Goal: Navigation & Orientation: Find specific page/section

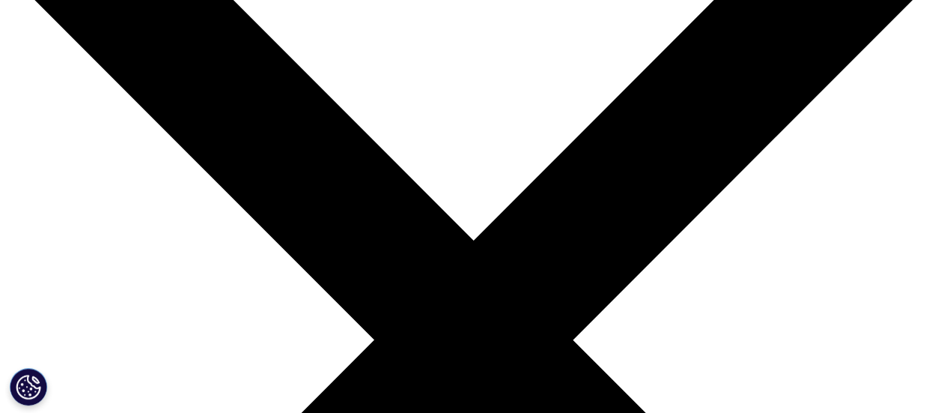
scroll to position [374, 0]
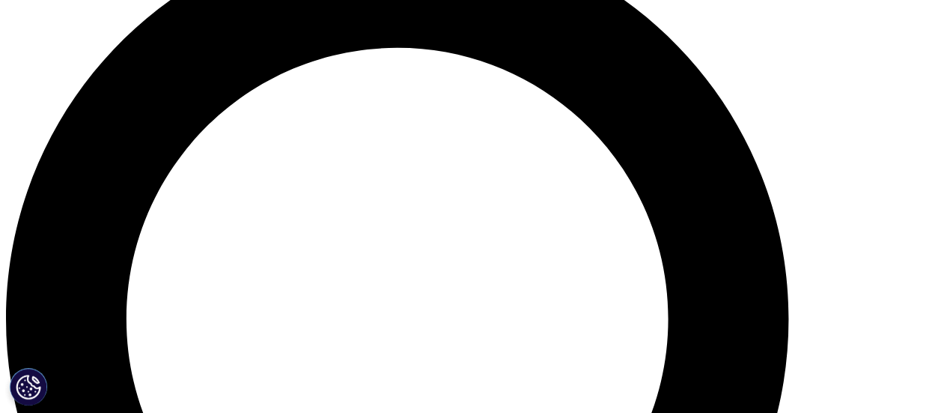
scroll to position [1077, 0]
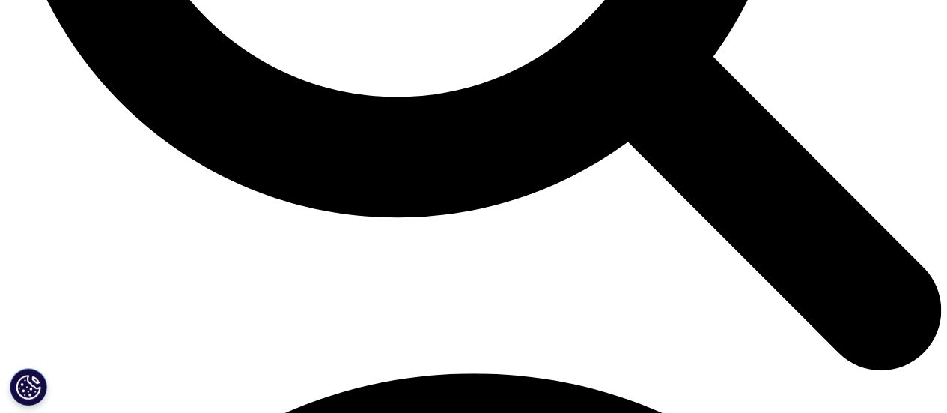
scroll to position [1527, 0]
